Goal: Find specific page/section: Find specific page/section

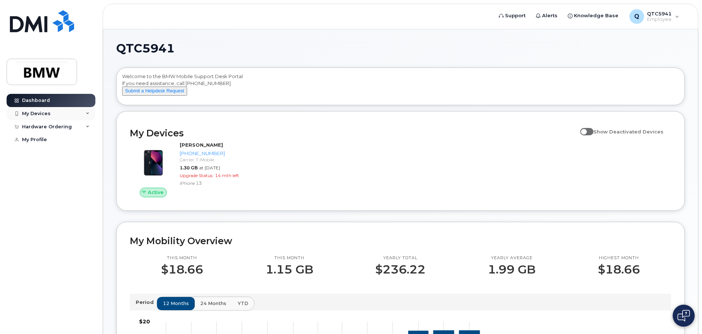
click at [87, 112] on icon at bounding box center [88, 114] width 4 height 4
click at [89, 168] on icon at bounding box center [88, 167] width 4 height 4
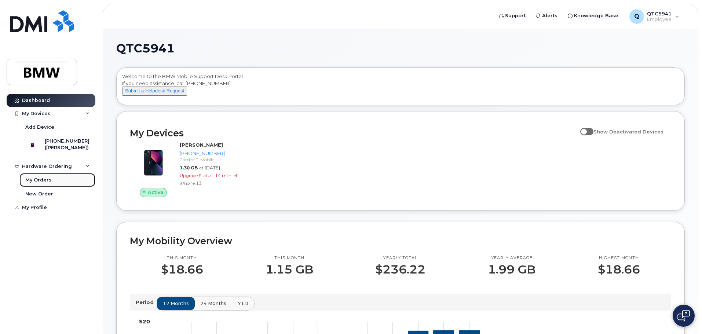
click at [41, 183] on div "My Orders" at bounding box center [38, 180] width 26 height 7
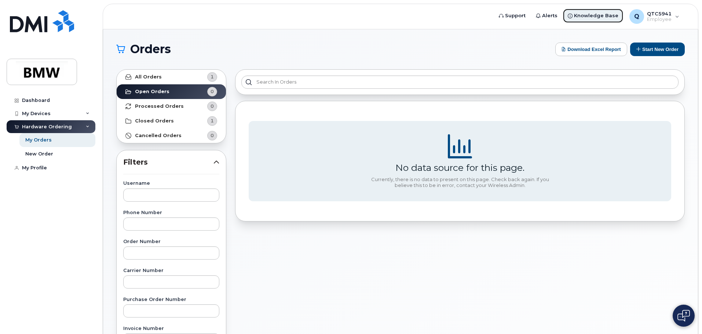
click at [578, 15] on span "Knowledge Base" at bounding box center [596, 15] width 44 height 7
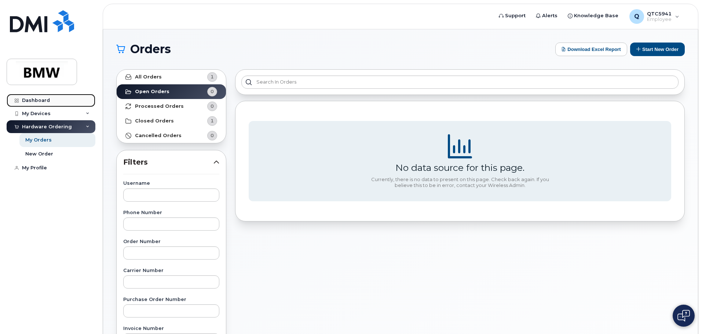
click at [45, 99] on div "Dashboard" at bounding box center [36, 101] width 28 height 6
